Goal: Transaction & Acquisition: Purchase product/service

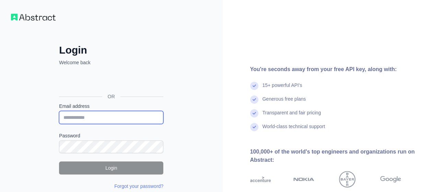
type input "**********"
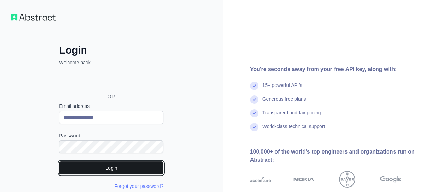
click at [87, 165] on button "Login" at bounding box center [111, 167] width 104 height 13
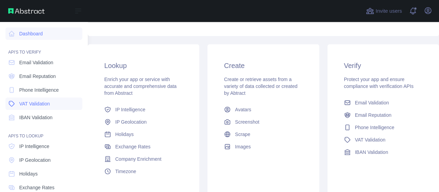
scroll to position [137, 0]
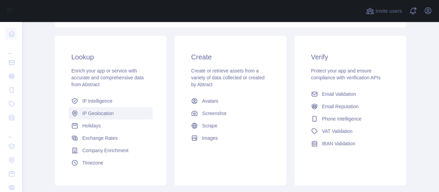
click at [99, 113] on span "IP Geolocation" at bounding box center [98, 113] width 32 height 7
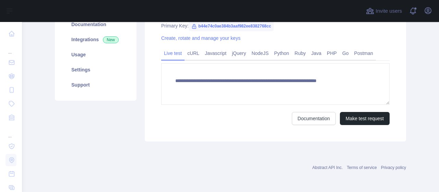
scroll to position [126, 0]
type textarea "**********"
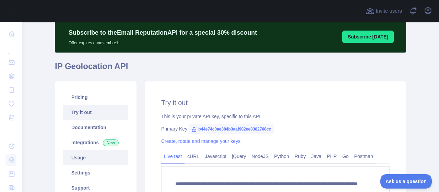
scroll to position [57, 0]
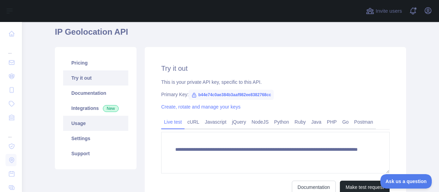
click at [82, 123] on link "Usage" at bounding box center [95, 123] width 65 height 15
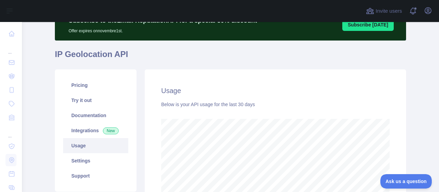
scroll to position [75, 0]
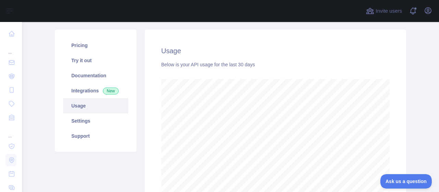
click at [84, 108] on link "Usage" at bounding box center [95, 105] width 65 height 15
click at [76, 122] on link "Settings" at bounding box center [95, 120] width 65 height 15
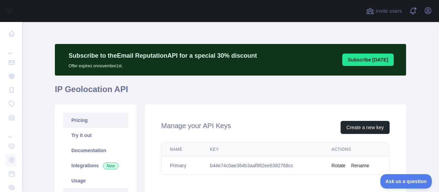
click at [78, 115] on link "Pricing" at bounding box center [95, 119] width 65 height 15
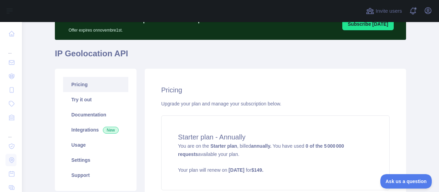
scroll to position [69, 0]
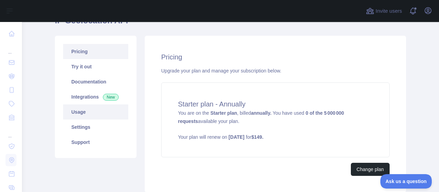
click at [83, 112] on link "Usage" at bounding box center [95, 111] width 65 height 15
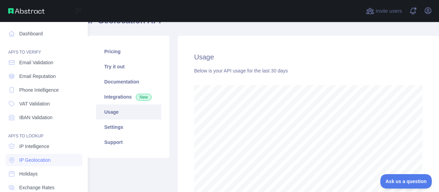
scroll to position [170, 412]
